Goal: Task Accomplishment & Management: Manage account settings

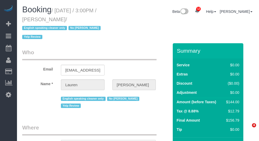
select select "NY"
select select "string:stripe-pm_1QfnL04VGloSiKo7LBi9krK3"
select select "number:59"
select select "number:79"
select select "number:15"
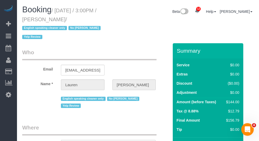
select select "number:5"
select select "string:[GEOGRAPHIC_DATA]"
select select "object:891"
select select "spot1"
select select "1"
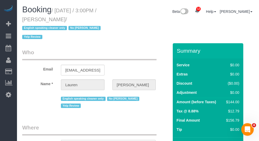
select select "object:1410"
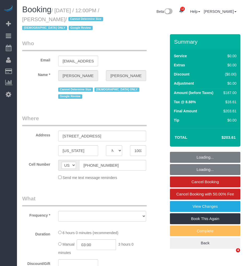
select select "NY"
select select "object:742"
select select "string:stripe-pm_1RX9Pk4VGloSiKo7xrKDKvXs"
select select "number:58"
select select "number:73"
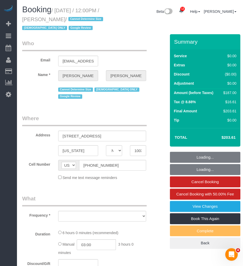
select select "number:15"
select select "number:6"
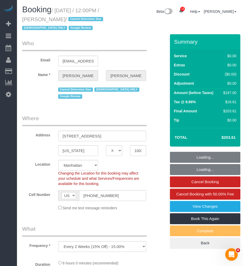
select select "object:998"
select select "2"
select select "spot1"
select select "2"
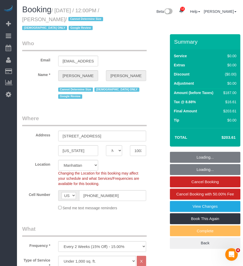
select select "2"
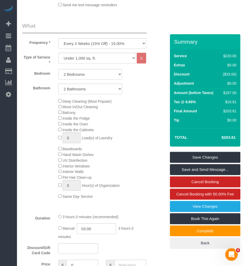
scroll to position [320, 0]
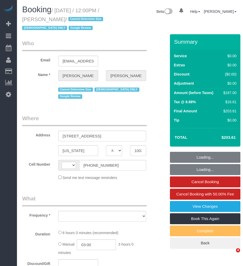
select select "NY"
select select "string:[GEOGRAPHIC_DATA]"
select select "object:740"
select select "string:stripe-pm_1RX9Pk4VGloSiKo7xrKDKvXs"
select select "spot1"
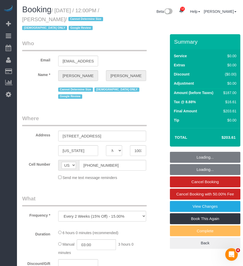
select select "number:58"
select select "number:73"
select select "number:15"
select select "number:6"
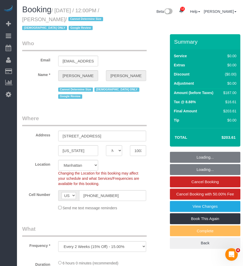
select select "object:899"
select select "2"
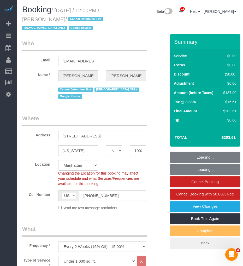
drag, startPoint x: 49, startPoint y: 18, endPoint x: 79, endPoint y: 20, distance: 30.1
click at [79, 20] on small "/ September 05, 2025 / 12:00PM / Holly Spector / Cannot Determine Size Female O…" at bounding box center [63, 20] width 83 height 24
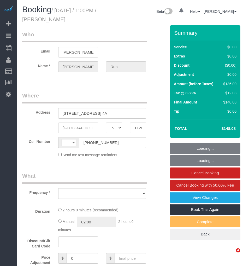
select select "NY"
select select "string:[GEOGRAPHIC_DATA]"
select select "string:stripe-pm_1Qzgda4VGloSiKo7anuwcUJC"
select select "object:730"
select select "spot1"
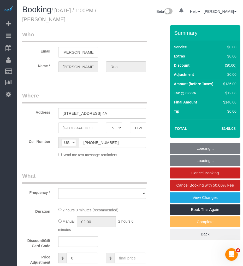
select select "number:60"
select select "number:75"
select select "number:15"
select select "number:5"
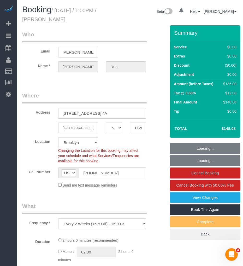
select select "1"
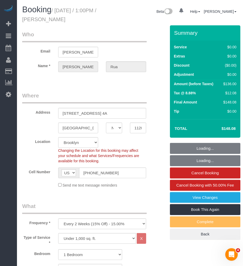
scroll to position [116, 0]
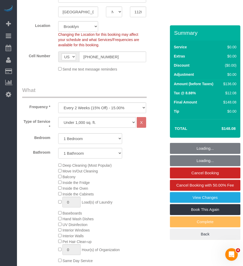
select select "object:1348"
select select "1"
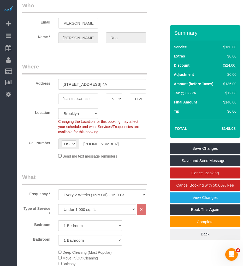
scroll to position [0, 0]
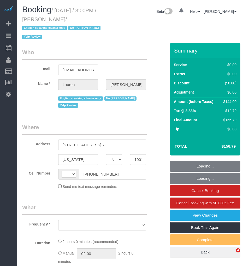
select select "NY"
select select "string:[GEOGRAPHIC_DATA]"
click at [79, 143] on input "[STREET_ADDRESS] 7L" at bounding box center [102, 145] width 88 height 11
select select "object:742"
select select "string:stripe-pm_1QfnL04VGloSiKo7LBi9krK3"
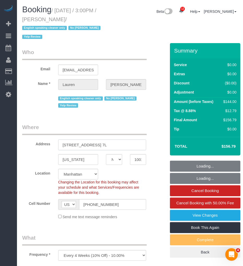
click at [79, 143] on input "[STREET_ADDRESS] 7L" at bounding box center [102, 145] width 88 height 11
select select "1"
select select "spot1"
select select "number:59"
select select "number:79"
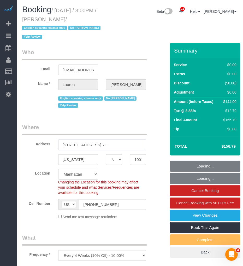
select select "number:15"
select select "number:5"
click at [79, 143] on input "[STREET_ADDRESS] 7L" at bounding box center [102, 145] width 88 height 11
select select "1"
select select "object:1446"
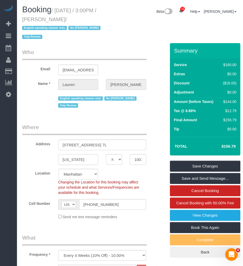
click at [67, 162] on input "[US_STATE]" at bounding box center [78, 159] width 40 height 11
click at [137, 160] on input "10017" at bounding box center [138, 159] width 16 height 11
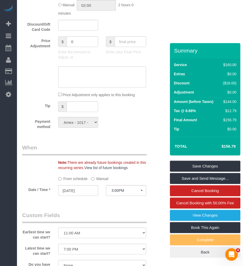
scroll to position [349, 0]
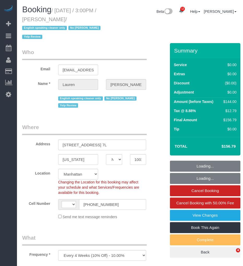
select select "NY"
select select "object:750"
select select "string:[GEOGRAPHIC_DATA]"
select select "1"
select select "spot1"
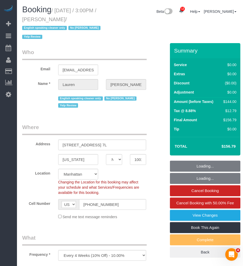
select select "number:59"
select select "number:79"
select select "number:15"
select select "number:5"
select select "1"
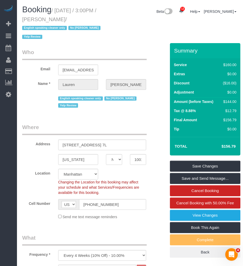
drag, startPoint x: 46, startPoint y: 19, endPoint x: 81, endPoint y: 19, distance: 34.5
click at [81, 19] on small "/ September 05, 2025 / 3:00PM / Lauren Meyers / English speaking cleaner only N…" at bounding box center [62, 24] width 80 height 32
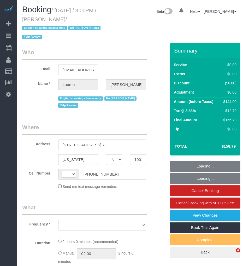
select select "NY"
select select "string:[GEOGRAPHIC_DATA]"
select select "object:740"
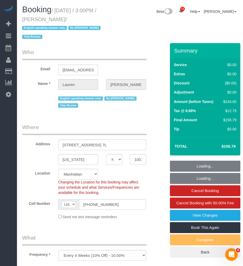
select select "string:stripe-pm_1QfnL04VGloSiKo7LBi9krK3"
select select "1"
select select "spot1"
select select "number:59"
select select "number:79"
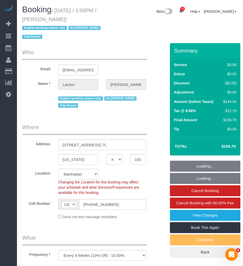
select select "number:15"
select select "number:5"
select select "object:1410"
select select "1"
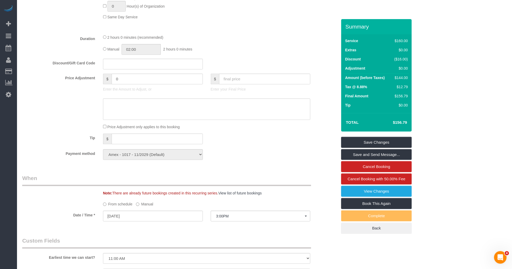
scroll to position [436, 0]
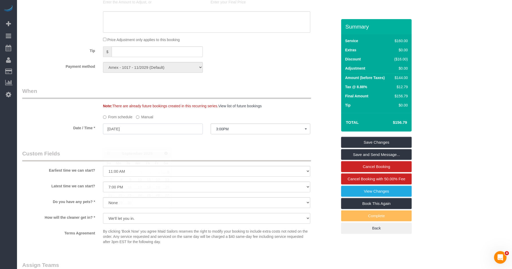
click at [137, 134] on input "09/05/2025" at bounding box center [153, 128] width 100 height 11
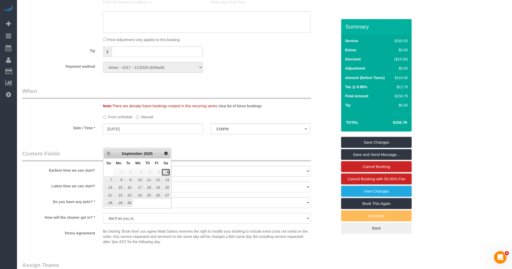
click at [165, 172] on link "6" at bounding box center [166, 172] width 9 height 7
type input "09/06/2025"
select select "spot2"
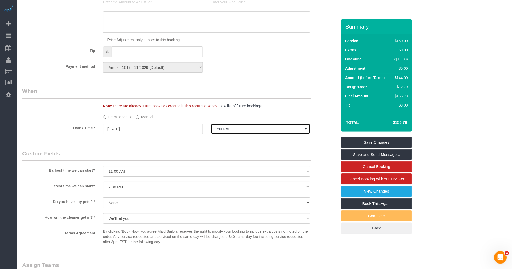
click at [227, 131] on span "3:00PM" at bounding box center [260, 129] width 89 height 4
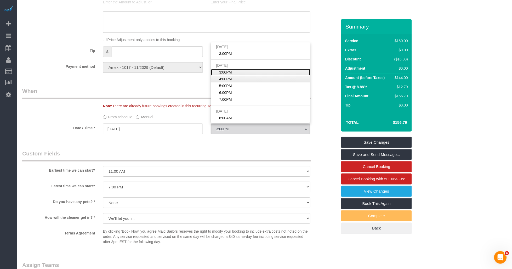
scroll to position [378, 0]
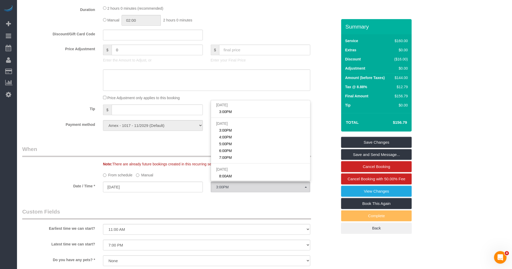
click at [181, 157] on legend "When" at bounding box center [166, 151] width 289 height 12
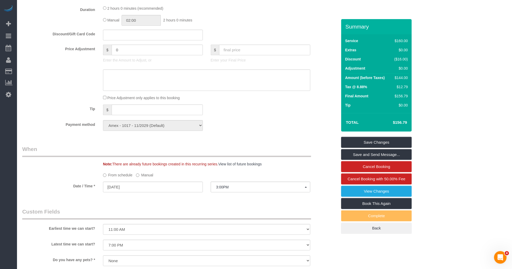
scroll to position [407, 0]
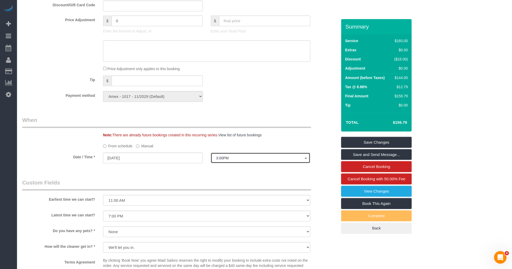
click at [233, 160] on span "3:00PM" at bounding box center [260, 158] width 89 height 4
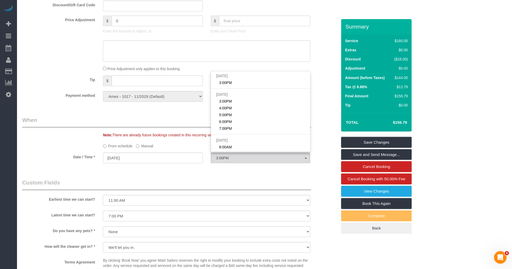
click at [194, 128] on legend "When" at bounding box center [166, 122] width 289 height 12
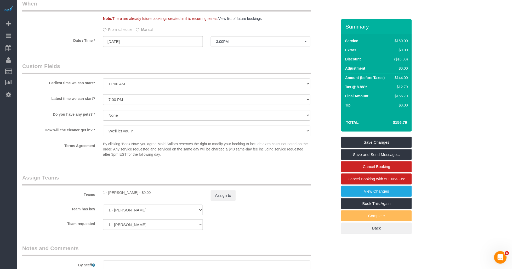
scroll to position [436, 0]
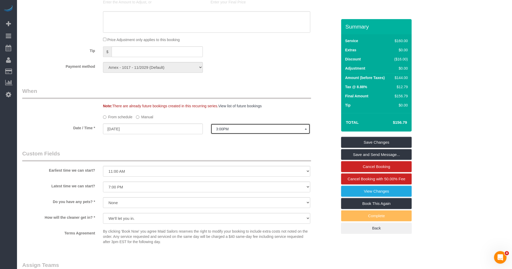
click at [240, 134] on button "3:00PM" at bounding box center [261, 128] width 100 height 11
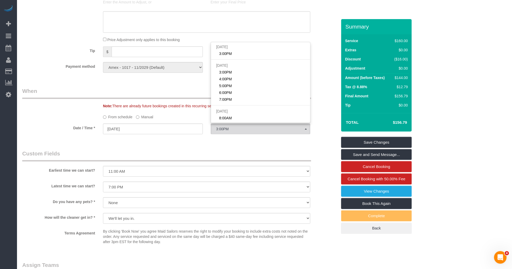
click at [190, 161] on legend "Custom Fields" at bounding box center [166, 156] width 289 height 12
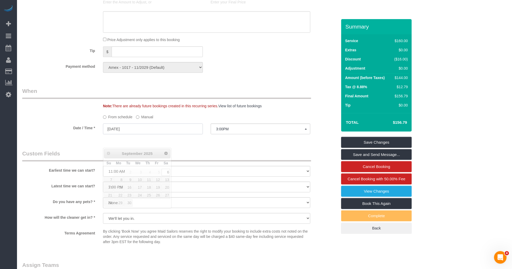
click at [145, 134] on input "[DATE]" at bounding box center [153, 128] width 100 height 11
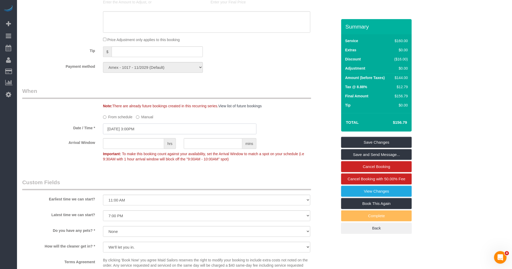
click at [138, 134] on input "[DATE] 3:00PM" at bounding box center [180, 128] width 154 height 11
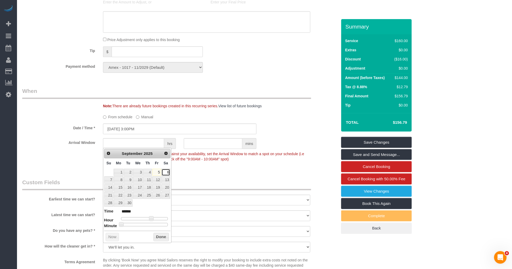
click at [166, 173] on link "6" at bounding box center [166, 172] width 9 height 7
type input "[DATE] 10:00AM"
type input "*******"
type input "[DATE] 8:00AM"
type input "******"
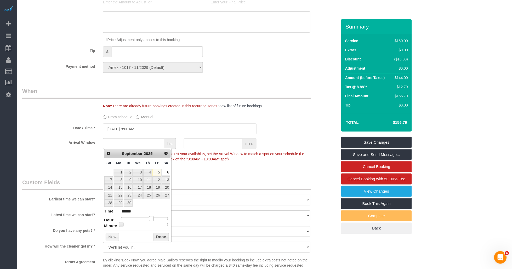
type input "09/06/2025 7:00AM"
type input "******"
type input "09/06/2025 6:00AM"
type input "******"
type input "09/06/2025 5:00AM"
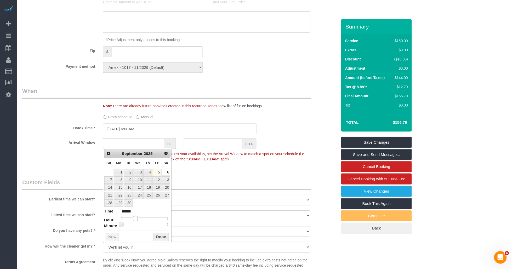
type input "******"
type input "09/06/2025 4:00AM"
type input "******"
type input "09/06/2025 3:00AM"
type input "******"
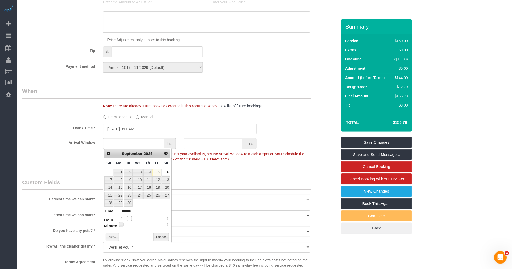
type input "09/06/2025 1:00AM"
type input "******"
type input "09/06/2025 12:00AM"
type input "*******"
type input "09/06/2025 1:00AM"
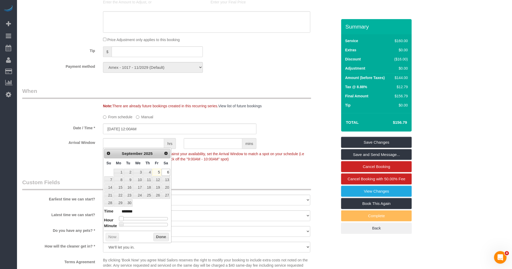
type input "******"
type input "09/06/2025 2:00AM"
type input "******"
type input "09/06/2025 3:00AM"
type input "******"
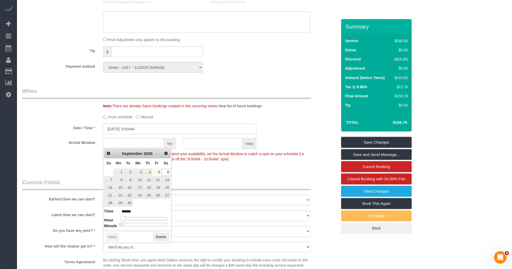
type input "09/06/2025 4:00AM"
type input "******"
type input "09/06/2025 5:00AM"
type input "******"
type input "09/06/2025 6:00AM"
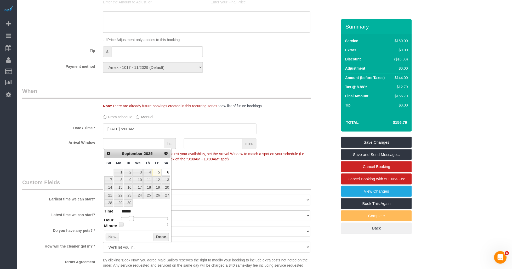
type input "******"
type input "09/06/2025 7:00AM"
type input "******"
type input "09/06/2025 8:00AM"
type input "******"
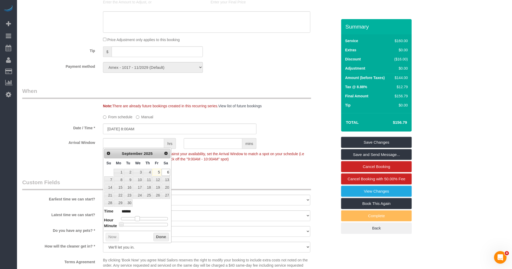
type input "09/06/2025 9:00AM"
type input "******"
type input "09/06/2025 10:00AM"
type input "*******"
drag, startPoint x: 150, startPoint y: 217, endPoint x: 141, endPoint y: 219, distance: 9.1
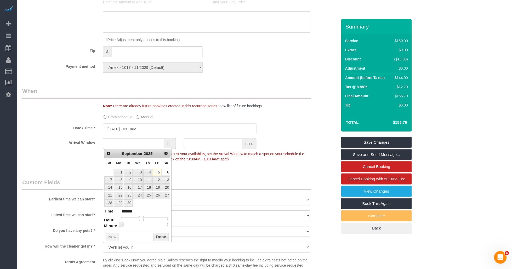
click at [141, 219] on span at bounding box center [141, 218] width 5 height 5
click at [160, 237] on button "Done" at bounding box center [161, 237] width 15 height 8
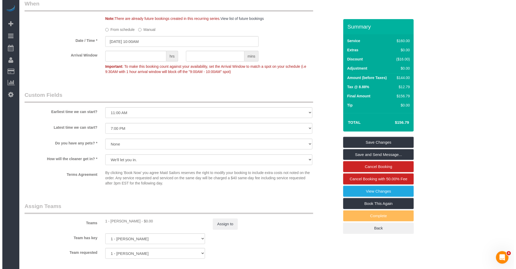
scroll to position [552, 0]
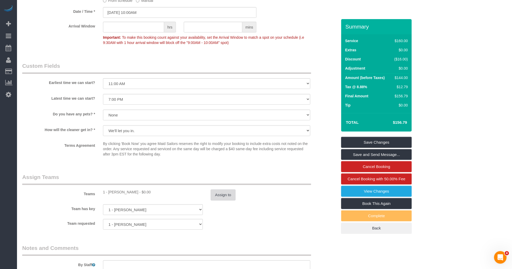
click at [219, 200] on button "Assign to" at bounding box center [223, 194] width 25 height 11
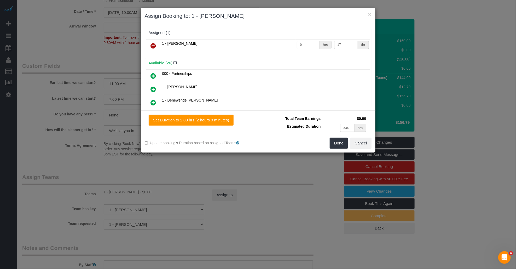
click at [155, 46] on icon at bounding box center [153, 46] width 5 height 6
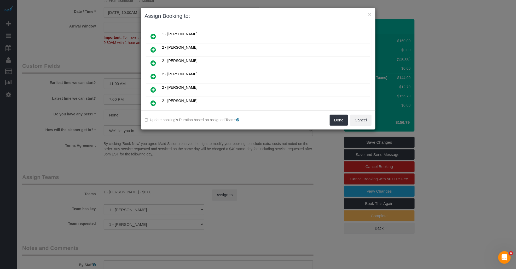
scroll to position [116, 0]
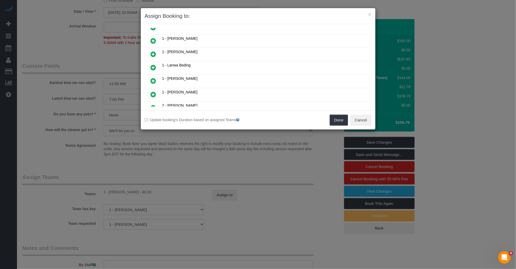
click at [153, 38] on icon at bounding box center [153, 41] width 5 height 6
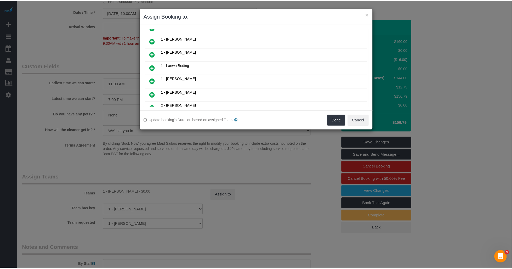
scroll to position [129, 0]
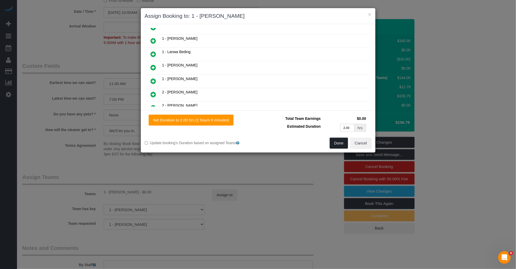
click at [243, 143] on button "Done" at bounding box center [339, 143] width 18 height 11
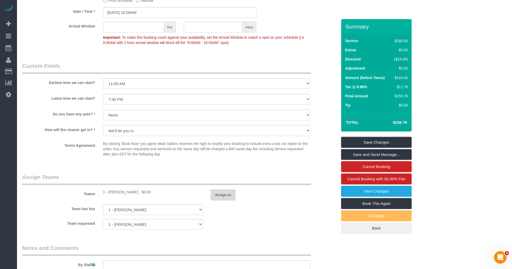
scroll to position [494, 0]
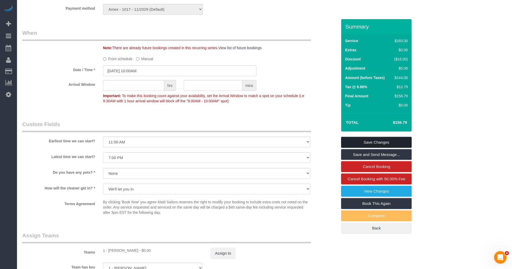
click at [243, 147] on link "Save Changes" at bounding box center [376, 142] width 71 height 11
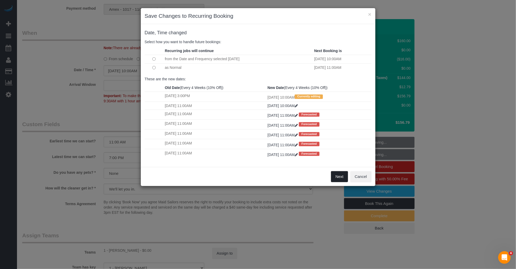
click at [243, 181] on button "Next" at bounding box center [339, 176] width 17 height 11
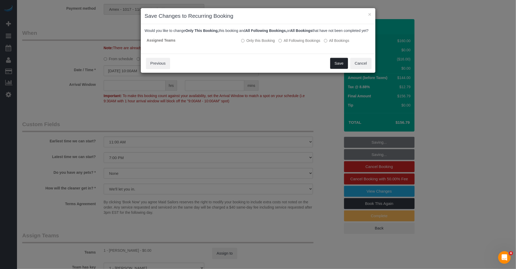
click at [243, 69] on button "Save" at bounding box center [340, 63] width 18 height 11
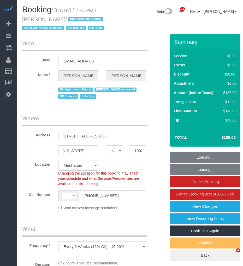
select select "NY"
select select "object:756"
select select "string:[GEOGRAPHIC_DATA]"
select select "number:57"
select select "number:75"
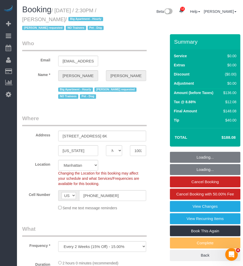
select select "number:13"
select select "number:6"
select select "string:stripe-pm_1QROV34VGloSiKo7AmWsE2mn"
select select "1"
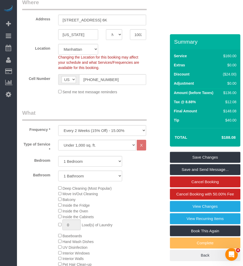
scroll to position [29, 0]
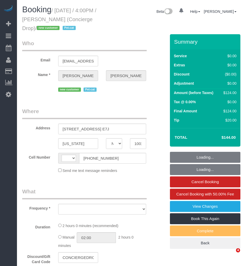
select select "NY"
select select "string:US"
select select "object:736"
select select "1"
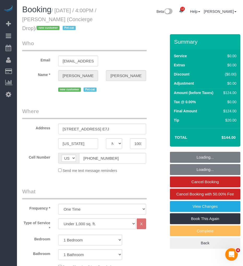
select select "string:stripe-pm_1RaQn24VGloSiKo7zeOF73Wj"
select select "spot1"
select select "number:89"
select select "number:90"
select select "number:13"
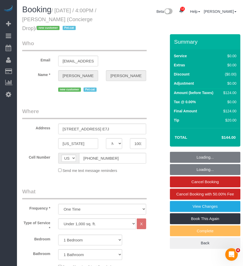
select select "number:6"
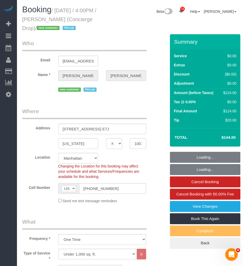
select select "object:1403"
select select "1"
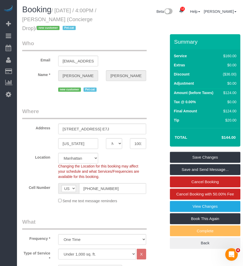
drag, startPoint x: 25, startPoint y: 28, endPoint x: 61, endPoint y: 29, distance: 36.4
click at [61, 29] on small "/ September 05, 2025 / 4:00PM / Benjamin Rudnitsky (Concierge Drop) / new custo…" at bounding box center [59, 20] width 74 height 24
copy small "Concierge Drop"
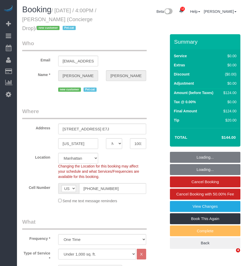
select select "NY"
select select "1"
select select "spot1"
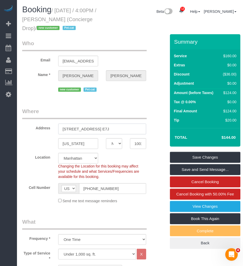
click at [76, 131] on input "[STREET_ADDRESS] E7J" at bounding box center [102, 129] width 88 height 11
click at [76, 131] on input "626 1st Ave, Apt. E7J" at bounding box center [102, 129] width 88 height 11
click at [75, 148] on input "[US_STATE]" at bounding box center [78, 143] width 40 height 11
click at [133, 144] on input "10016" at bounding box center [138, 143] width 16 height 11
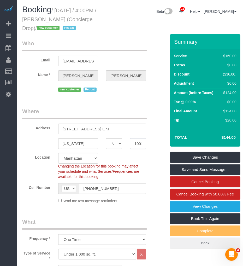
click at [133, 144] on input "10016" at bounding box center [138, 143] width 16 height 11
click at [79, 130] on input "626 1st Ave, Apt. E7J" at bounding box center [102, 129] width 88 height 11
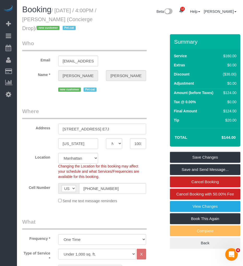
click at [75, 126] on input "626 1st Ave, Apt. E7J" at bounding box center [102, 129] width 88 height 11
click at [138, 144] on input "10016" at bounding box center [138, 143] width 16 height 11
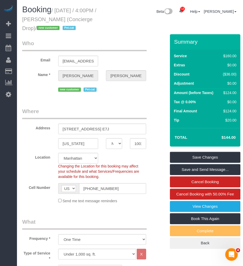
drag, startPoint x: 25, startPoint y: 27, endPoint x: 60, endPoint y: 26, distance: 35.8
click at [60, 26] on small "/ September 05, 2025 / 4:00PM / Benjamin Rudnitsky (Concierge Drop) / new custo…" at bounding box center [59, 20] width 74 height 24
copy small "Concierge Drop"
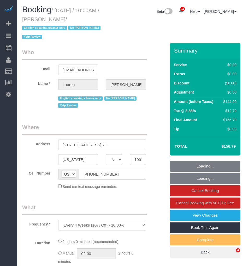
select select "NY"
select select "number:59"
select select "number:79"
select select "number:15"
select select "number:5"
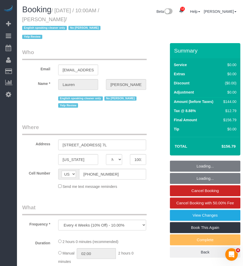
select select "string:stripe-pm_1QfnL04VGloSiKo7LBi9krK3"
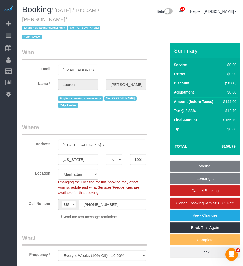
select select "object:899"
select select "spot1"
select select "1"
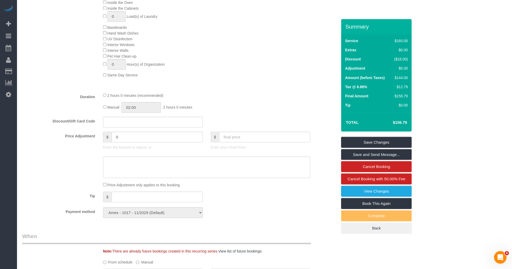
scroll to position [320, 0]
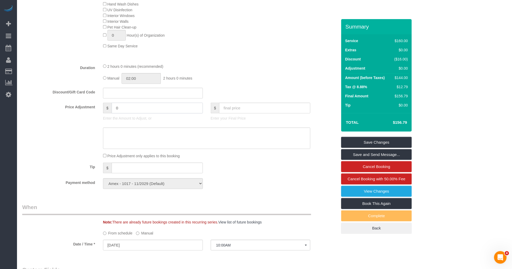
click at [119, 113] on input "0" at bounding box center [157, 108] width 91 height 11
type input "-50"
click at [128, 148] on textarea at bounding box center [207, 137] width 208 height 21
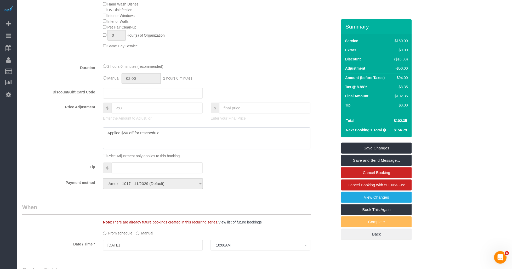
click at [153, 146] on textarea at bounding box center [207, 137] width 208 height 21
type textarea "Applied $50 off for reschedule."
click at [133, 147] on textarea at bounding box center [207, 137] width 208 height 21
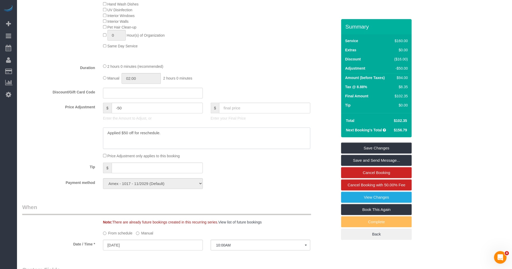
click at [133, 147] on textarea at bounding box center [207, 137] width 208 height 21
paste textarea "Applied $50 off for the reschedule."
click at [171, 147] on textarea at bounding box center [207, 137] width 208 height 21
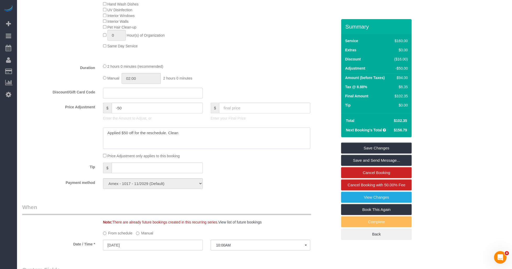
paste textarea "The cleaner had an emergency and can’t make it.”"
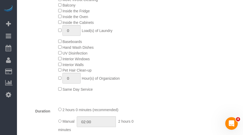
type textarea "Applied $50 off for the reschedule. The cleaner had an emergency and can’t make…"
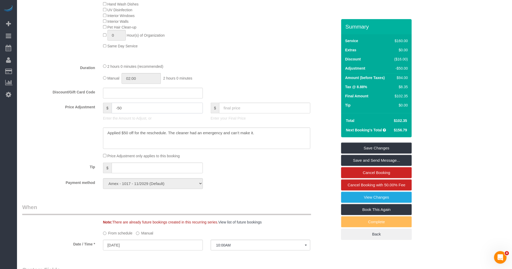
click at [147, 113] on input "-50" at bounding box center [157, 108] width 91 height 11
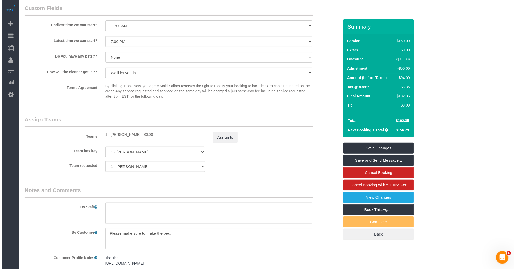
scroll to position [639, 0]
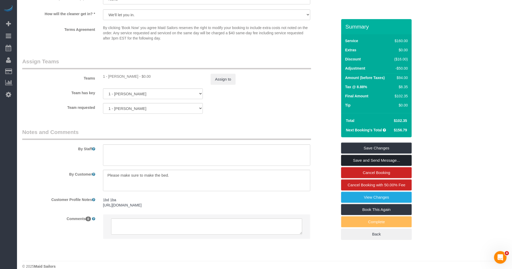
click at [243, 166] on link "Save and Send Message..." at bounding box center [376, 160] width 71 height 11
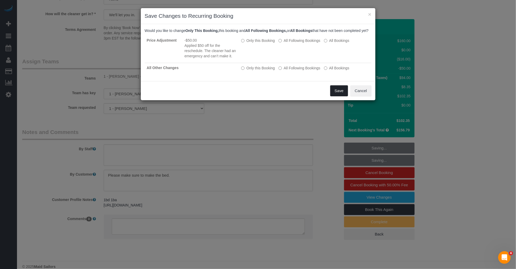
click at [243, 96] on button "Save" at bounding box center [340, 90] width 18 height 11
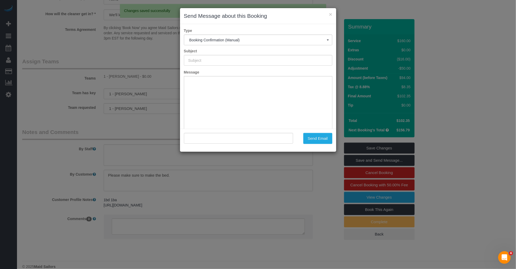
type input "Cleaning Confirmed for 09/06/2025 at 10:00am"
type input ""Lauren Meyers" <lmeyers648@gmail.com>"
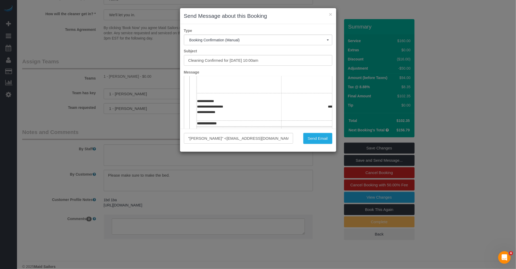
scroll to position [87, 0]
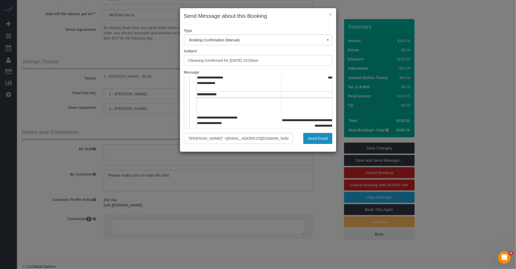
click at [243, 140] on button "Send Email" at bounding box center [318, 138] width 29 height 11
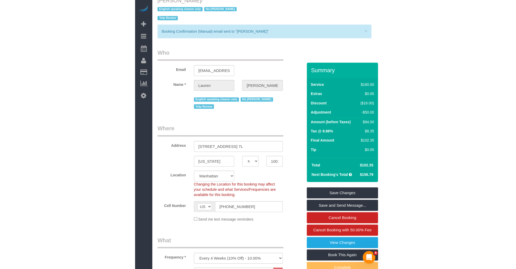
scroll to position [0, 0]
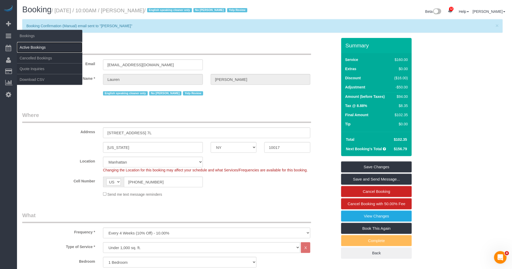
click at [31, 46] on link "Active Bookings" at bounding box center [49, 47] width 65 height 10
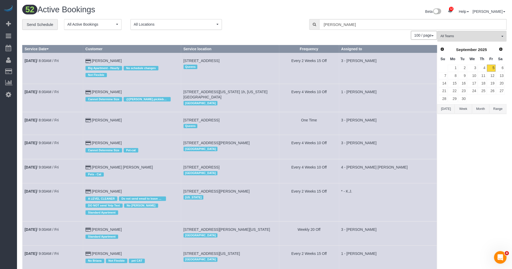
click at [133, 37] on div "100 / page 10 / page 20 / page 30 / page 40 / page 50 / page 100 / page" at bounding box center [229, 35] width 415 height 9
click at [111, 40] on div "100 / page 10 / page 20 / page 30 / page 40 / page 50 / page 100 / page" at bounding box center [229, 35] width 415 height 9
click at [39, 23] on link "Send Schedule" at bounding box center [40, 24] width 36 height 11
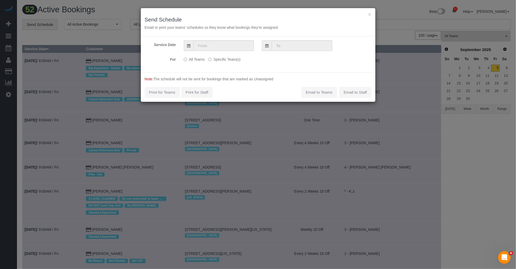
click at [189, 46] on icon at bounding box center [188, 46] width 3 height 4
click at [207, 45] on input "text" at bounding box center [224, 45] width 60 height 11
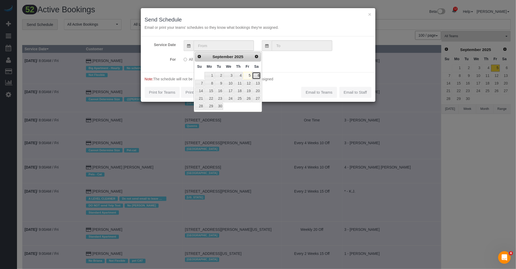
click at [243, 77] on link "6" at bounding box center [256, 75] width 9 height 7
type input "[DATE]"
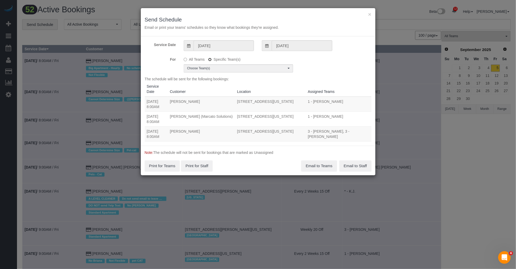
scroll to position [29, 0]
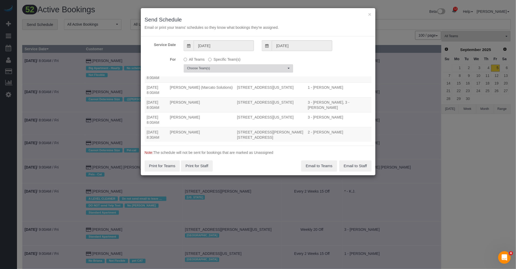
click at [238, 71] on button "Choose Team(s)" at bounding box center [239, 68] width 110 height 8
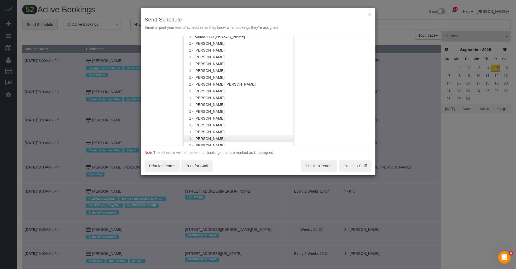
scroll to position [145, 0]
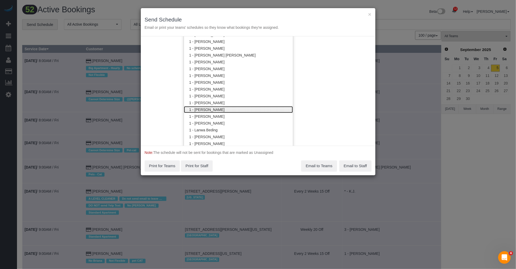
click at [218, 109] on link "1 - [PERSON_NAME]" at bounding box center [238, 109] width 109 height 7
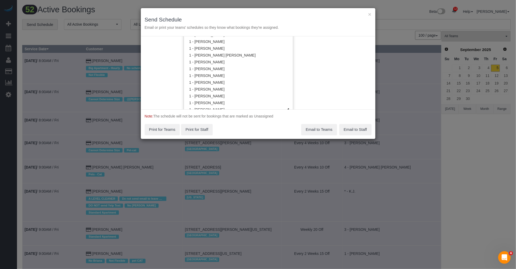
click at [161, 100] on div "Service Date 09/06/2025 09/06/2025 For All Teams Specific Team(s) 1 - Joselin C…" at bounding box center [258, 72] width 235 height 73
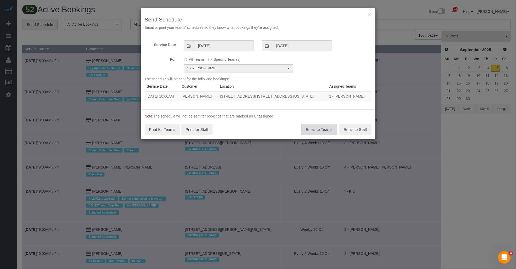
click at [243, 129] on button "Email to Teams" at bounding box center [320, 129] width 36 height 11
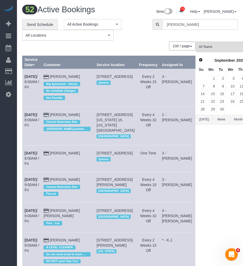
click at [117, 49] on div "100 / page 10 / page 20 / page 30 / page 40 / page 50 / page 100 / page" at bounding box center [109, 46] width 174 height 9
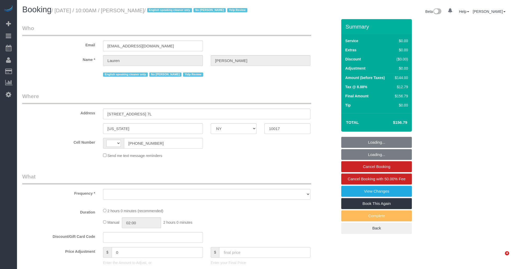
select select "NY"
select select "number:59"
select select "number:79"
select select "number:15"
select select "number:5"
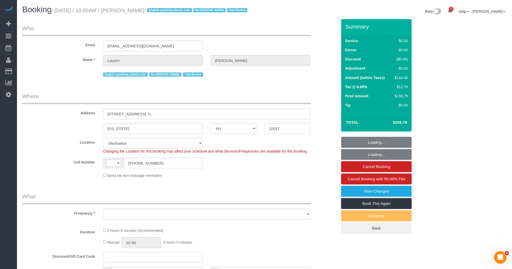
select select "string:[GEOGRAPHIC_DATA]"
select select "object:891"
select select "string:stripe-pm_1QfnL04VGloSiKo7LBi9krK3"
select select "spot1"
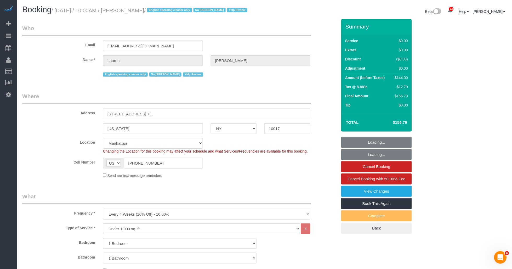
select select "object:1410"
select select "1"
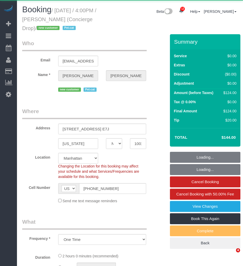
select select "NY"
select select "object:990"
select select "string:stripe-pm_1RaQn24VGloSiKo7zeOF73Wj"
select select "1"
select select "number:89"
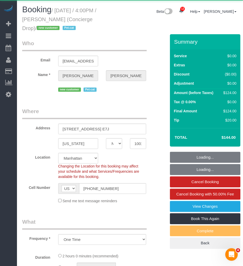
select select "number:90"
select select "number:13"
select select "number:6"
click at [93, 19] on h1 "Booking / [DATE] / 4:00PM / [PERSON_NAME] (Concierge Drop) / new customer Pet-c…" at bounding box center [65, 18] width 86 height 27
select select "spot1"
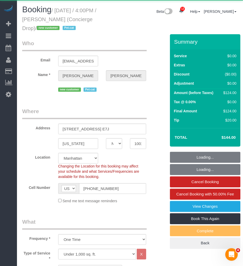
select select "1"
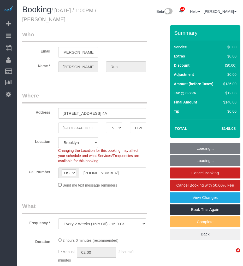
select select "NY"
select select "object:981"
select select "string:stripe-pm_1Qzgda4VGloSiKo7anuwcUJC"
select select "1"
select select "number:60"
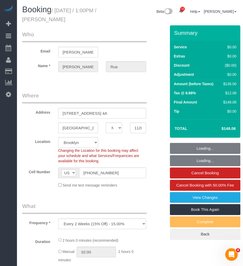
select select "number:75"
select select "number:15"
select select "number:5"
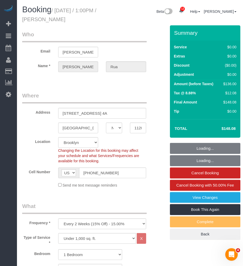
select select "1"
select select "spot1"
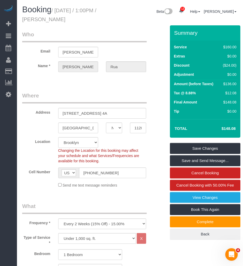
drag, startPoint x: 46, startPoint y: 20, endPoint x: 76, endPoint y: 19, distance: 30.4
click at [76, 19] on h1 "Booking / September 05, 2025 / 1:00PM / Daniel Rua" at bounding box center [65, 14] width 86 height 18
click at [62, 13] on small "/ September 05, 2025 / 1:00PM / Daniel Rua" at bounding box center [59, 15] width 74 height 15
drag, startPoint x: 45, startPoint y: 18, endPoint x: 76, endPoint y: 19, distance: 31.1
click at [77, 18] on h1 "Booking / September 05, 2025 / 1:00PM / Daniel Rua" at bounding box center [65, 14] width 86 height 18
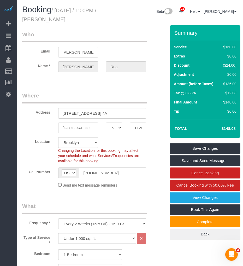
copy small "Daniel Rua"
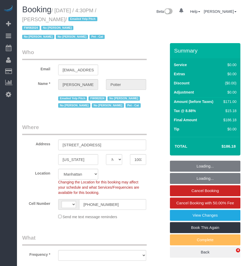
select select "NY"
select select "number:89"
select select "number:90"
select select "number:14"
select select "number:5"
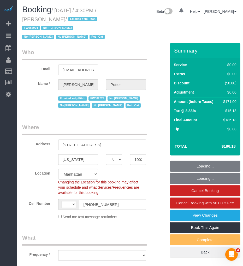
select select "string:[GEOGRAPHIC_DATA]"
select select "string:stripe-pm_1M0pwl4VGloSiKo7e0pYCX8B"
select select "2"
select select "object:1467"
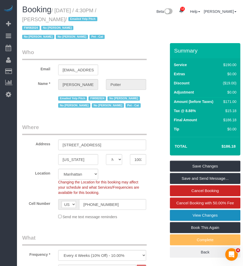
click at [197, 218] on link "View Changes" at bounding box center [205, 215] width 71 height 11
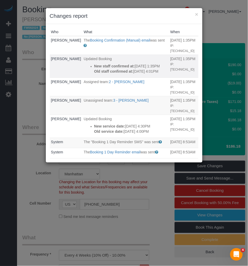
scroll to position [29, 0]
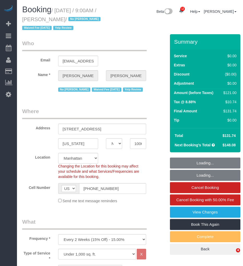
select select "NY"
select select "spot1"
select select "number:89"
select select "number:90"
select select "number:15"
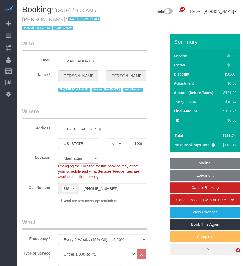
select select "number:5"
select select "1"
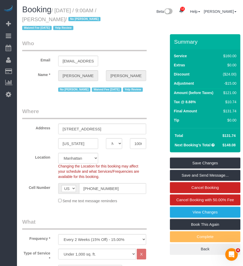
drag, startPoint x: 57, startPoint y: 9, endPoint x: 83, endPoint y: 20, distance: 27.8
click at [83, 20] on small "/ September 06, 2025 / 9:00AM / Teddi Josephson / No Dequan Lowe Waived Fee 8/2…" at bounding box center [62, 20] width 80 height 24
copy small "September 06, 2025 / 9:00AM / Teddi Josephson"
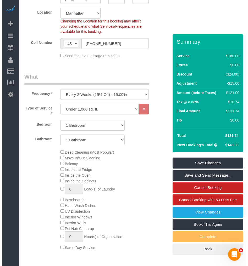
scroll to position [203, 0]
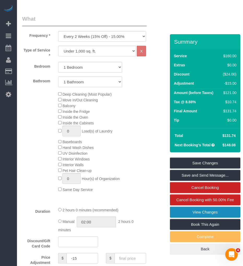
click at [193, 210] on link "View Changes" at bounding box center [205, 212] width 71 height 11
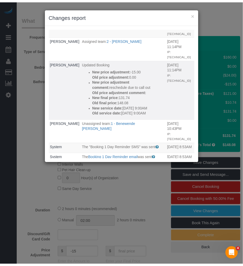
scroll to position [145, 0]
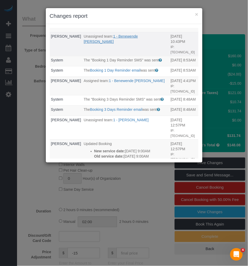
drag, startPoint x: 117, startPoint y: 74, endPoint x: 110, endPoint y: 66, distance: 10.4
click at [110, 44] on p "Unassigned team: 1 - Benewende Marie Therese Kiema" at bounding box center [126, 39] width 84 height 10
copy link "Benewende Marie Therese Kiema"
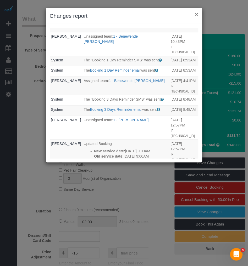
click at [197, 12] on button "×" at bounding box center [196, 14] width 3 height 5
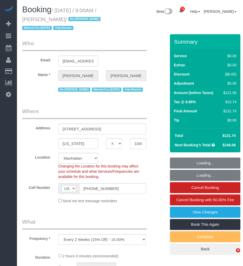
select select "NY"
select select "spot1"
select select "object:860"
select select "string:stripe-pm_1IilJ74VGloSiKo7yjH4kSKu"
select select "1"
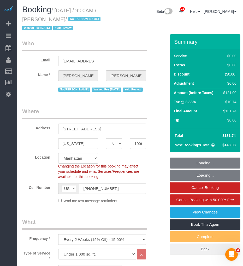
select select "number:89"
select select "number:90"
select select "number:15"
select select "number:5"
